Goal: Task Accomplishment & Management: Use online tool/utility

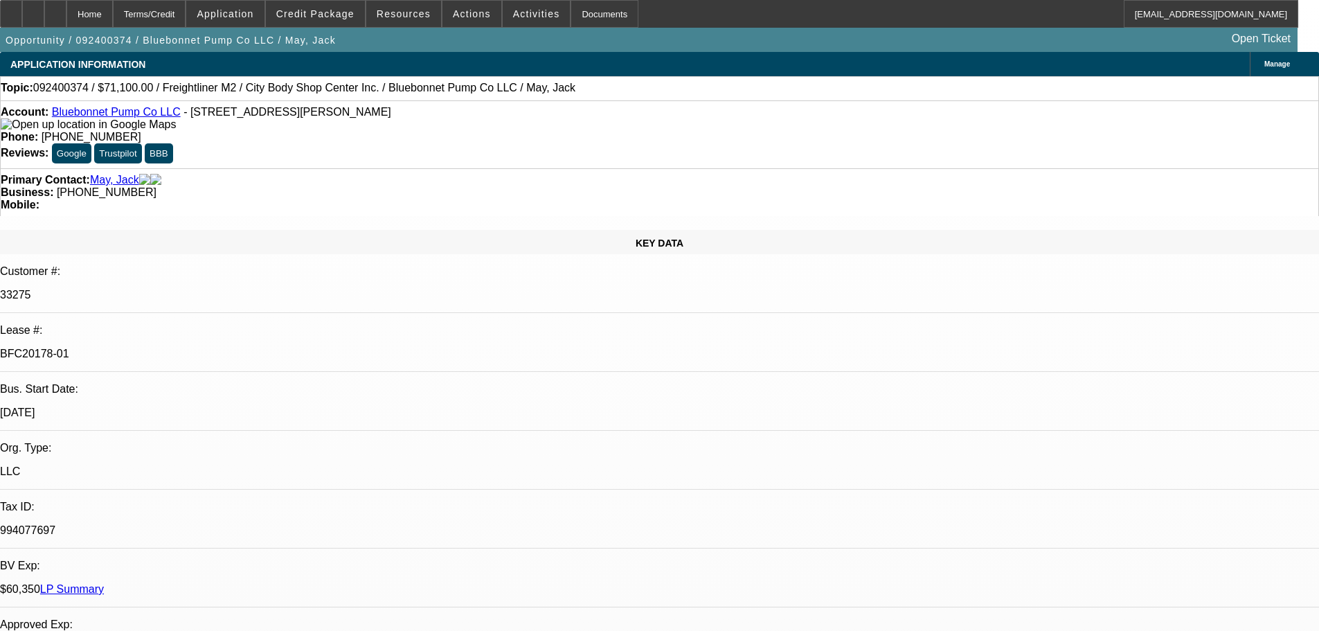
select select "0"
select select "2"
select select "0"
select select "6"
select select "0.1"
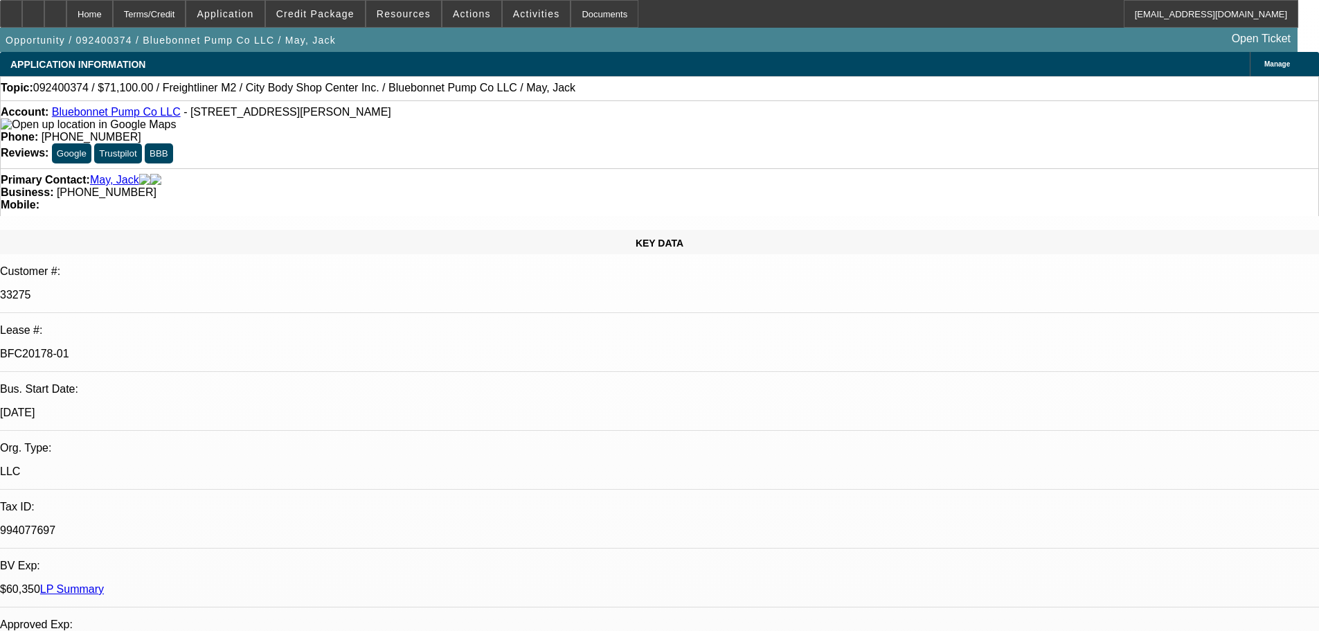
select select "2"
select select "0"
select select "6"
select select "0.1"
select select "2"
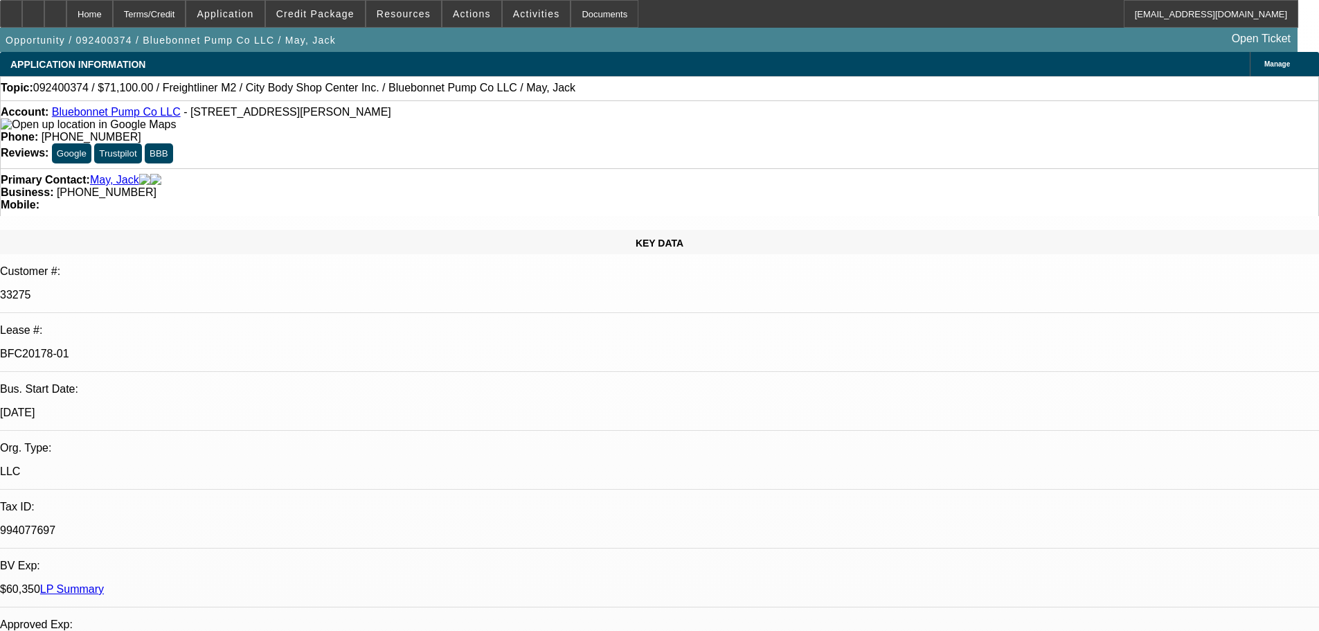
select select "0"
select select "6"
select select "0.1"
select select "2"
select select "0"
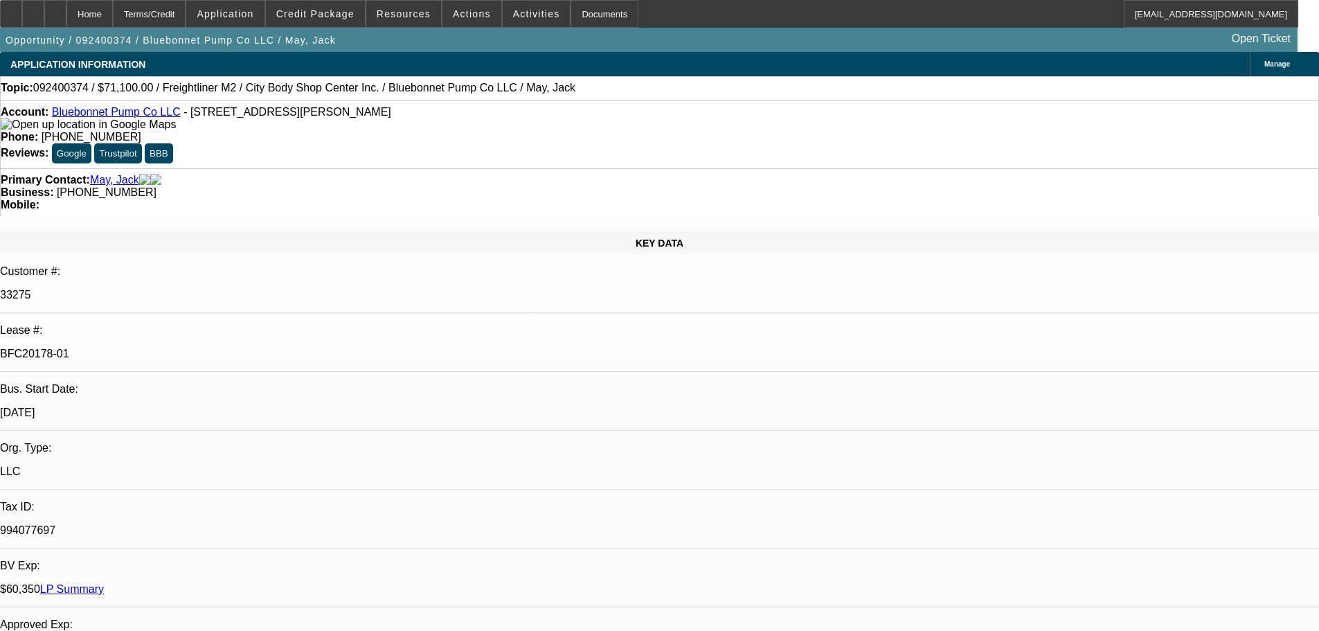
select select "6"
select select "2"
